Goal: Navigation & Orientation: Find specific page/section

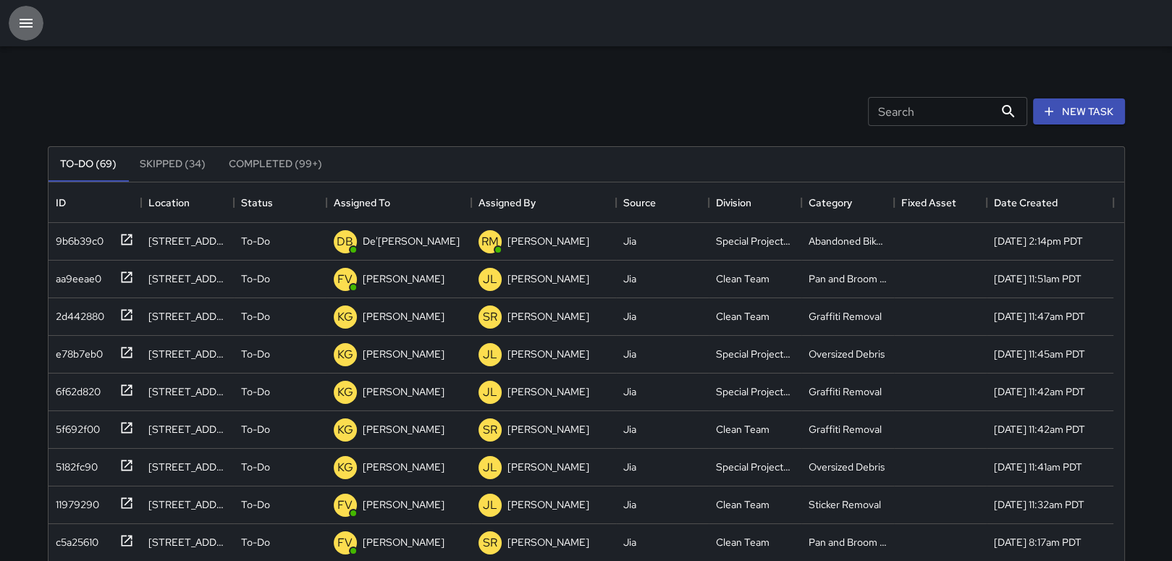
click at [24, 20] on icon "button" at bounding box center [26, 23] width 13 height 9
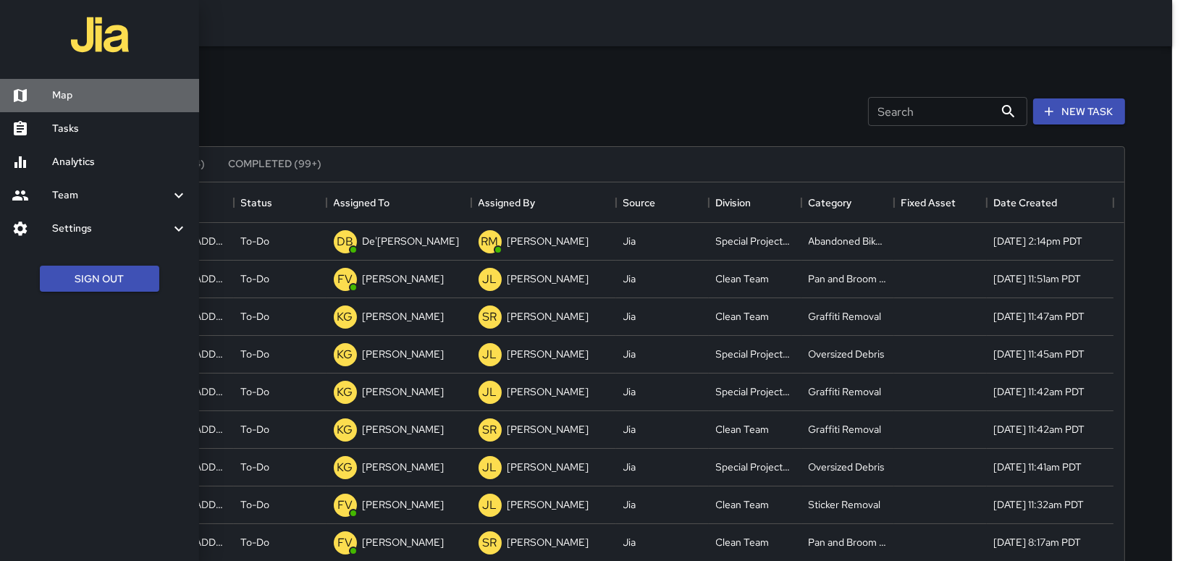
click at [112, 99] on h6 "Map" at bounding box center [119, 96] width 135 height 16
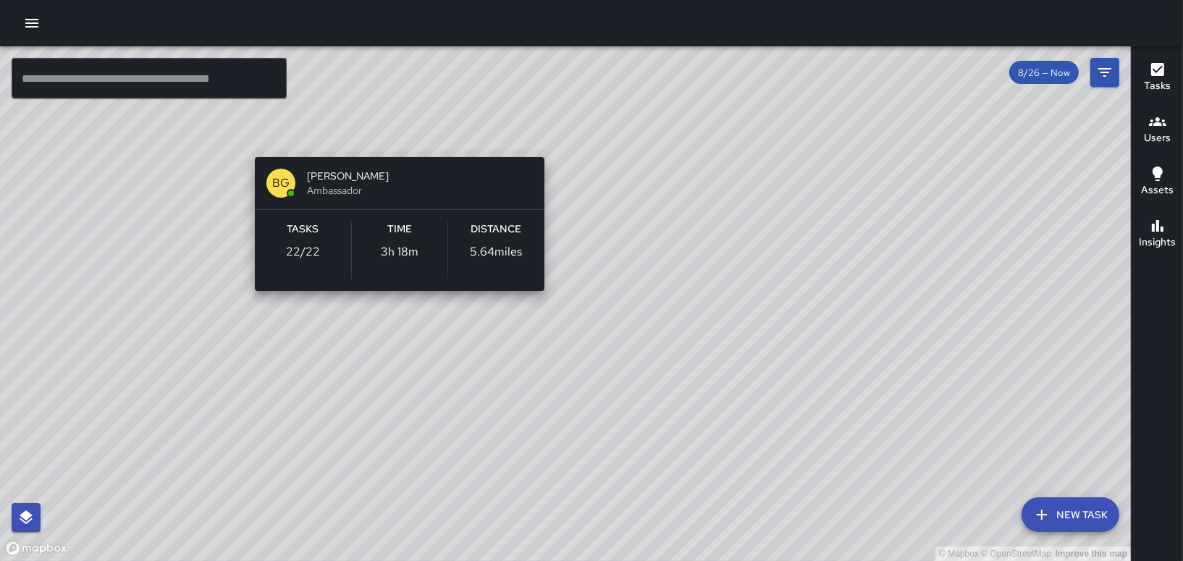
click at [185, 342] on div "© Mapbox © OpenStreetMap Improve this map BG [PERSON_NAME] Ambassador Tasks 22 …" at bounding box center [565, 303] width 1131 height 515
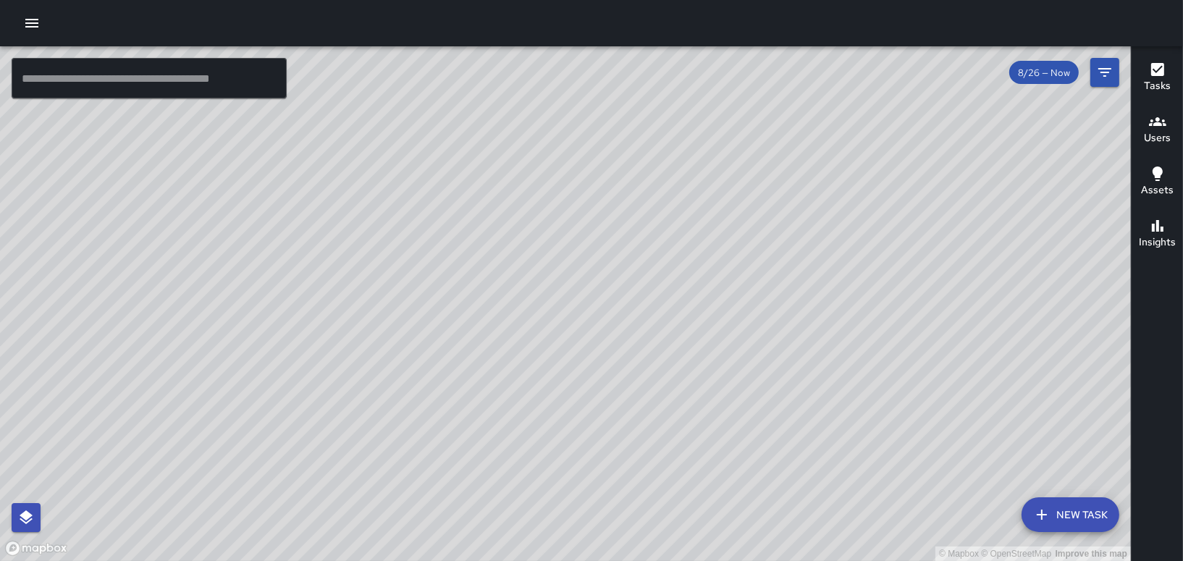
drag, startPoint x: 363, startPoint y: 131, endPoint x: 602, endPoint y: 191, distance: 245.7
click at [602, 191] on div "© Mapbox © OpenStreetMap Improve this map" at bounding box center [565, 303] width 1131 height 515
drag, startPoint x: 416, startPoint y: 206, endPoint x: 531, endPoint y: 171, distance: 121.2
click at [538, 169] on div "© Mapbox © OpenStreetMap Improve this map" at bounding box center [565, 303] width 1131 height 515
drag, startPoint x: 553, startPoint y: 112, endPoint x: 695, endPoint y: 526, distance: 438.5
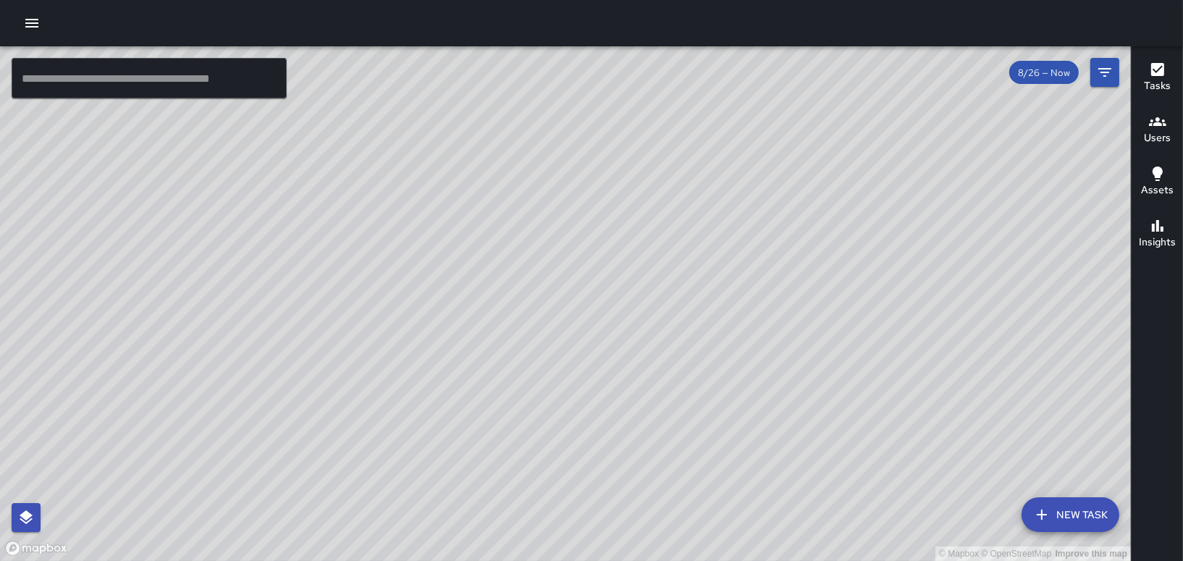
click at [702, 537] on div "© Mapbox © OpenStreetMap Improve this map" at bounding box center [565, 303] width 1131 height 515
drag, startPoint x: 639, startPoint y: 198, endPoint x: 651, endPoint y: 511, distance: 313.7
click at [651, 515] on div "© Mapbox © OpenStreetMap Improve this map" at bounding box center [565, 303] width 1131 height 515
drag, startPoint x: 724, startPoint y: 265, endPoint x: 728, endPoint y: 491, distance: 226.0
click at [728, 491] on div "© Mapbox © OpenStreetMap Improve this map" at bounding box center [565, 303] width 1131 height 515
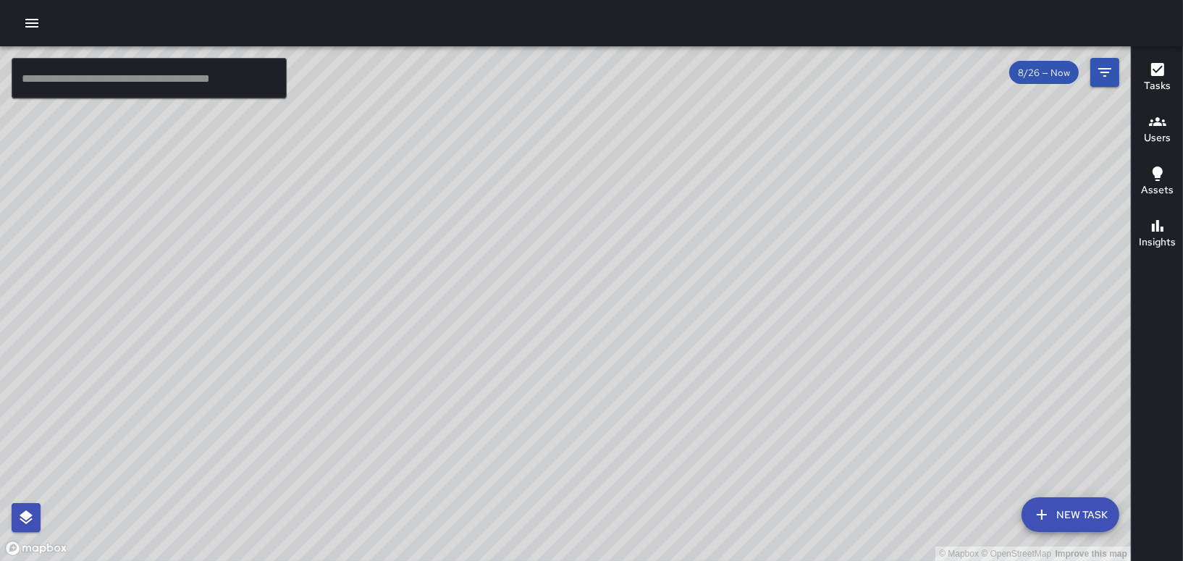
drag, startPoint x: 783, startPoint y: 166, endPoint x: 776, endPoint y: 278, distance: 112.4
click at [776, 278] on div "© Mapbox © OpenStreetMap Improve this map" at bounding box center [565, 303] width 1131 height 515
drag, startPoint x: 307, startPoint y: 249, endPoint x: 474, endPoint y: 282, distance: 169.7
click at [474, 282] on div "© Mapbox © OpenStreetMap Improve this map" at bounding box center [565, 303] width 1131 height 515
drag, startPoint x: 333, startPoint y: 269, endPoint x: 521, endPoint y: 324, distance: 195.4
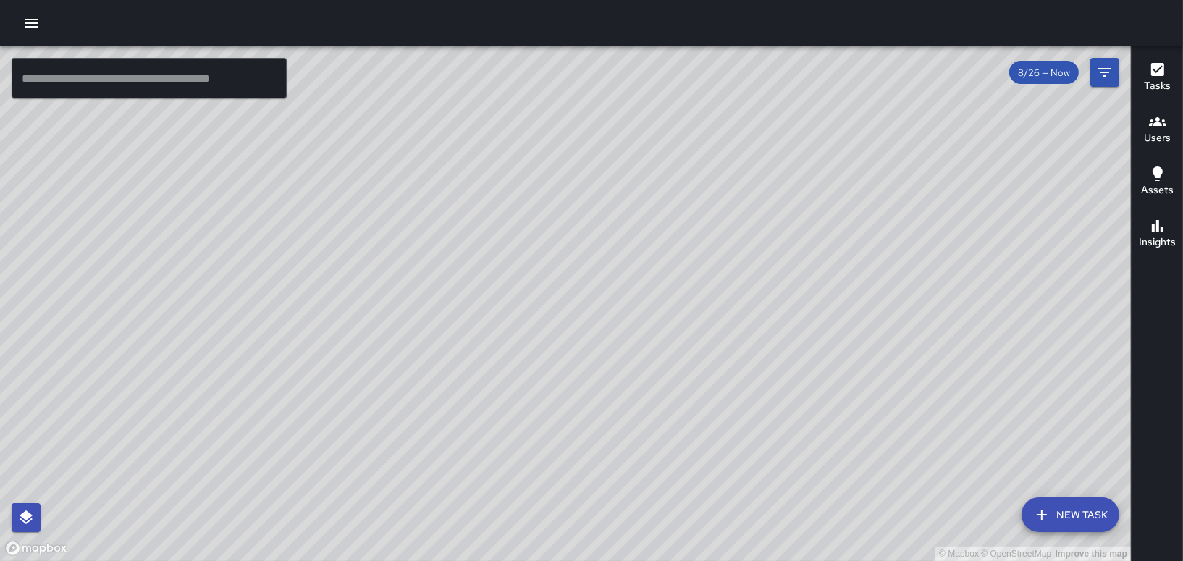
click at [521, 324] on div "© Mapbox © OpenStreetMap Improve this map" at bounding box center [565, 303] width 1131 height 515
drag, startPoint x: 585, startPoint y: 270, endPoint x: 600, endPoint y: 342, distance: 74.0
click at [602, 347] on div "© Mapbox © OpenStreetMap Improve this map" at bounding box center [565, 303] width 1131 height 515
drag, startPoint x: 453, startPoint y: 301, endPoint x: 720, endPoint y: 118, distance: 324.6
click at [709, 130] on div "© Mapbox © OpenStreetMap Improve this map" at bounding box center [565, 303] width 1131 height 515
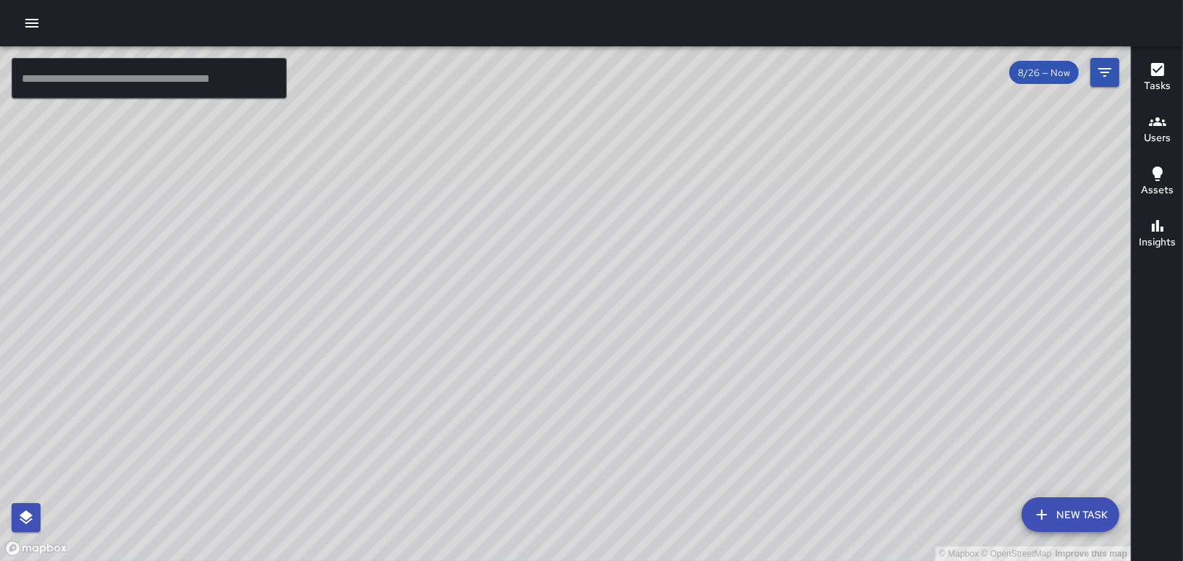
drag, startPoint x: 734, startPoint y: 99, endPoint x: 853, endPoint y: 489, distance: 407.3
click at [855, 491] on div "© Mapbox © OpenStreetMap Improve this map" at bounding box center [565, 303] width 1131 height 515
drag, startPoint x: 552, startPoint y: 468, endPoint x: 698, endPoint y: 337, distance: 195.9
click at [698, 337] on div "© Mapbox © OpenStreetMap Improve this map" at bounding box center [565, 303] width 1131 height 515
drag, startPoint x: 951, startPoint y: 308, endPoint x: 714, endPoint y: 404, distance: 255.6
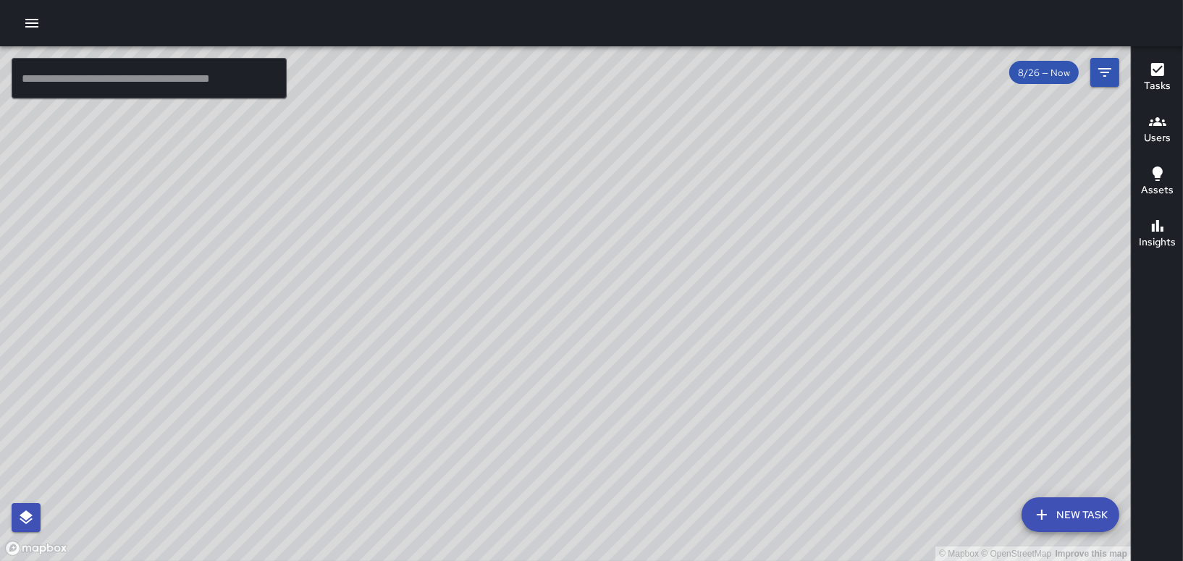
click at [715, 404] on div "© Mapbox © OpenStreetMap Improve this map" at bounding box center [565, 303] width 1131 height 515
drag, startPoint x: 715, startPoint y: 161, endPoint x: 655, endPoint y: 466, distance: 311.3
click at [643, 521] on div "© Mapbox © OpenStreetMap Improve this map" at bounding box center [565, 303] width 1131 height 515
drag, startPoint x: 755, startPoint y: 339, endPoint x: 573, endPoint y: 480, distance: 230.7
click at [573, 480] on div "© Mapbox © OpenStreetMap Improve this map" at bounding box center [565, 303] width 1131 height 515
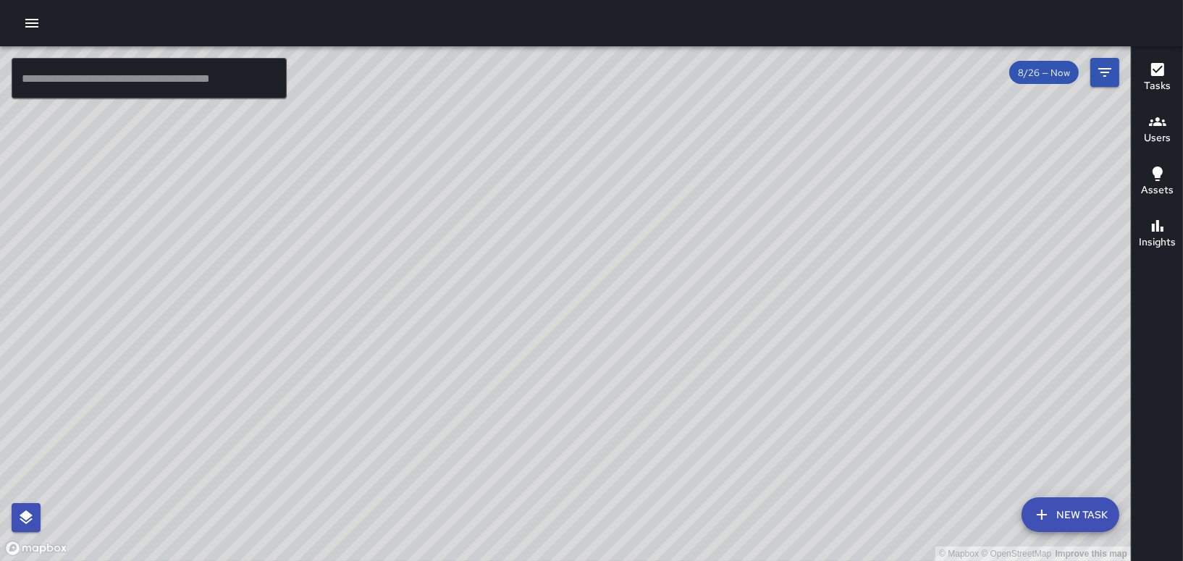
drag, startPoint x: 489, startPoint y: 164, endPoint x: 476, endPoint y: 292, distance: 128.9
click at [476, 292] on div "© Mapbox © OpenStreetMap Improve this map" at bounding box center [565, 303] width 1131 height 515
drag, startPoint x: 537, startPoint y: 125, endPoint x: 531, endPoint y: 383, distance: 258.6
click at [534, 385] on div "© Mapbox © OpenStreetMap Improve this map" at bounding box center [565, 303] width 1131 height 515
drag, startPoint x: 516, startPoint y: 330, endPoint x: 346, endPoint y: 371, distance: 174.4
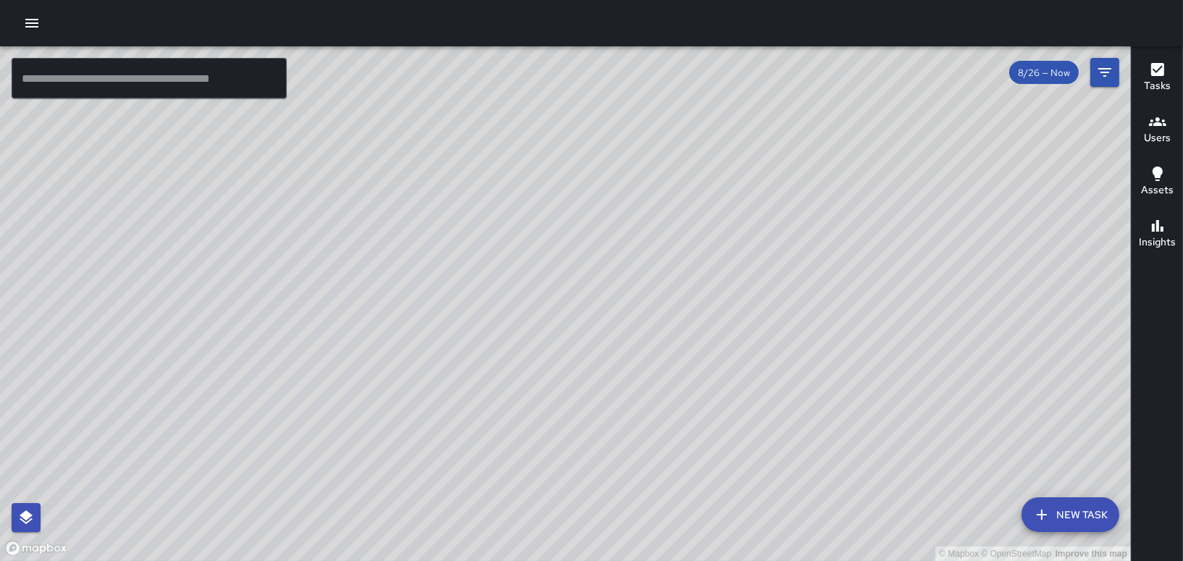
click at [346, 371] on div "© Mapbox © OpenStreetMap Improve this map" at bounding box center [565, 303] width 1131 height 515
drag, startPoint x: 658, startPoint y: 188, endPoint x: 594, endPoint y: 413, distance: 234.2
click at [594, 413] on div "© Mapbox © OpenStreetMap Improve this map" at bounding box center [565, 303] width 1131 height 515
drag, startPoint x: 597, startPoint y: 62, endPoint x: 615, endPoint y: 115, distance: 56.6
click at [614, 116] on div "© Mapbox © OpenStreetMap Improve this map" at bounding box center [565, 303] width 1131 height 515
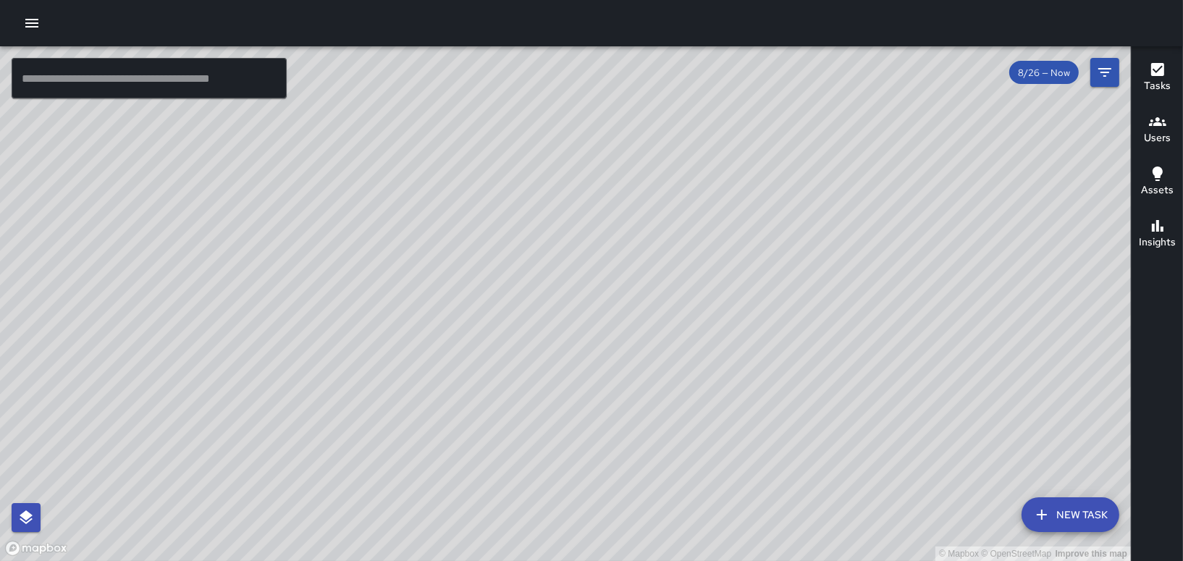
drag, startPoint x: 632, startPoint y: 92, endPoint x: 652, endPoint y: 204, distance: 113.9
click at [651, 204] on div "© Mapbox © OpenStreetMap Improve this map" at bounding box center [565, 303] width 1131 height 515
drag, startPoint x: 692, startPoint y: 176, endPoint x: 725, endPoint y: 136, distance: 51.9
click at [702, 155] on div "© Mapbox © OpenStreetMap Improve this map" at bounding box center [565, 303] width 1131 height 515
drag, startPoint x: 550, startPoint y: 327, endPoint x: 579, endPoint y: 269, distance: 64.8
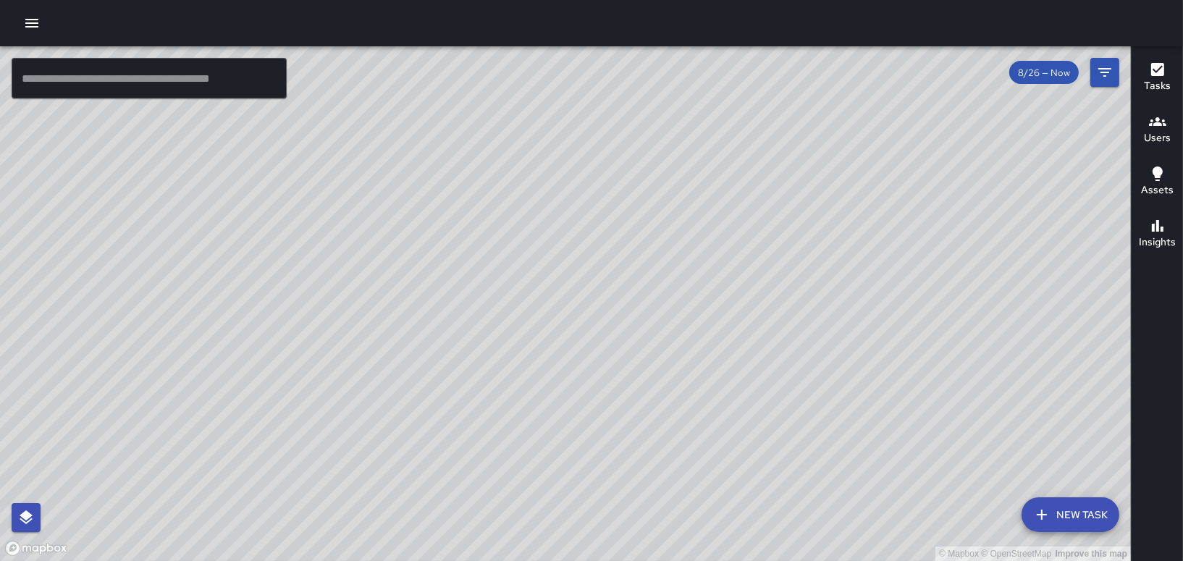
click at [579, 269] on div "© Mapbox © OpenStreetMap Improve this map" at bounding box center [565, 303] width 1131 height 515
drag, startPoint x: 671, startPoint y: 227, endPoint x: 581, endPoint y: 232, distance: 90.7
click at [581, 232] on div "© Mapbox © OpenStreetMap Improve this map" at bounding box center [565, 303] width 1131 height 515
